Goal: Navigation & Orientation: Find specific page/section

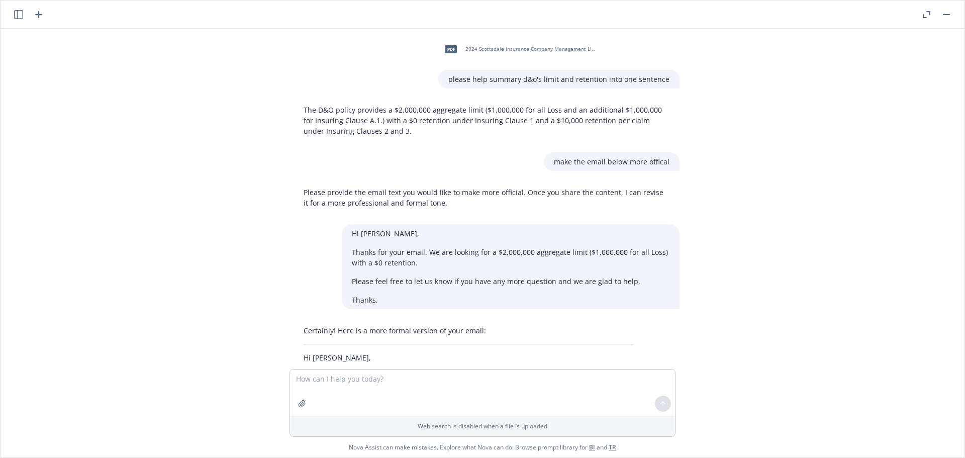
scroll to position [701, 0]
